Goal: Information Seeking & Learning: Understand process/instructions

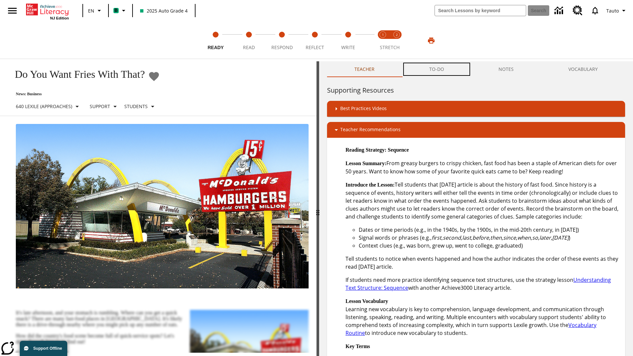
click at [437, 69] on button "TO-DO" at bounding box center [437, 69] width 70 height 16
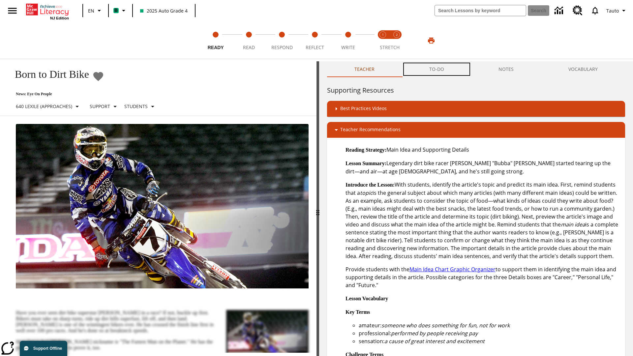
click at [437, 69] on button "TO-DO" at bounding box center [437, 69] width 70 height 16
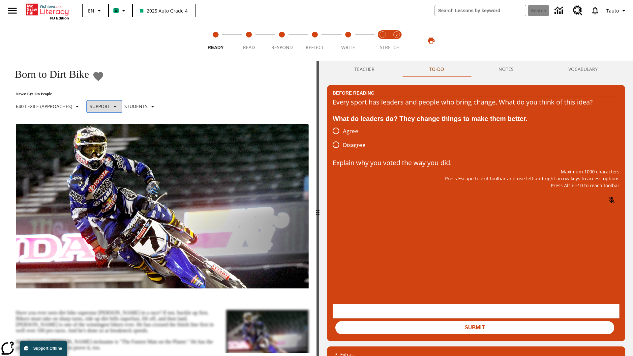
click at [109, 106] on p "Support" at bounding box center [100, 106] width 20 height 7
click at [117, 145] on p "Support" at bounding box center [116, 144] width 39 height 7
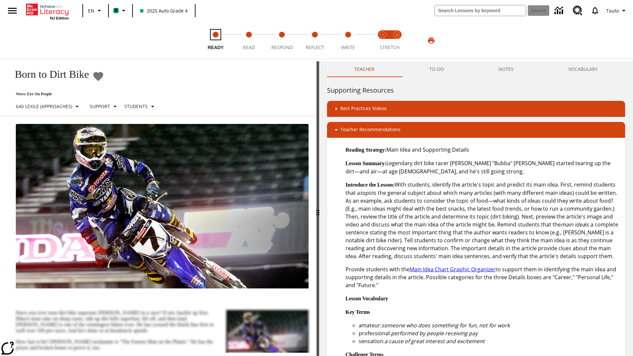
click at [216, 41] on span "Ready" at bounding box center [216, 45] width 16 height 12
click at [437, 69] on button "TO-DO" at bounding box center [437, 69] width 70 height 16
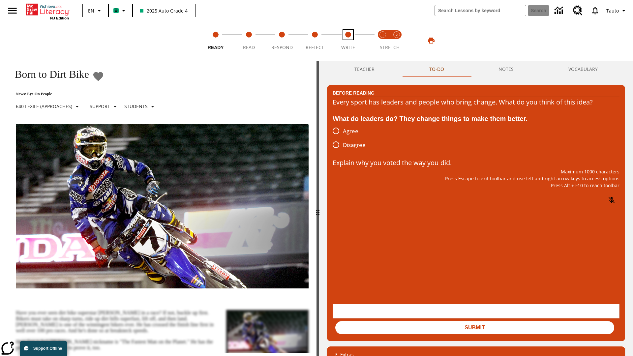
click at [348, 41] on span "Write" at bounding box center [348, 45] width 14 height 12
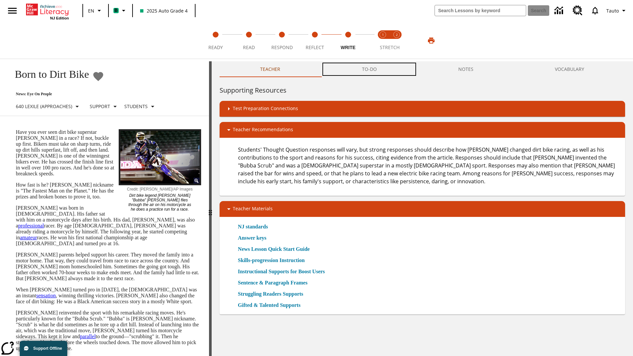
scroll to position [0, 0]
